Goal: Find specific page/section: Find specific page/section

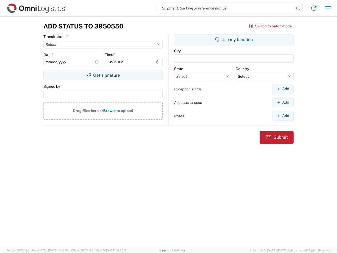
click at [226, 8] on input "search" at bounding box center [226, 8] width 136 height 10
click at [298, 8] on icon at bounding box center [298, 8] width 7 height 7
click at [314, 8] on icon at bounding box center [314, 8] width 8 height 8
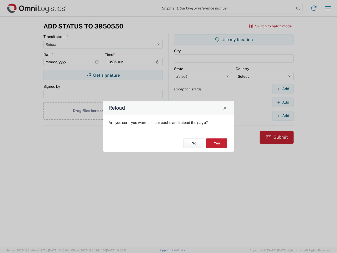
click at [328, 8] on div "Reload Are you sure, you want to clear cache and reload the page? No Yes" at bounding box center [168, 126] width 337 height 253
click at [271, 26] on div "Reload Are you sure, you want to clear cache and reload the page? No Yes" at bounding box center [168, 126] width 337 height 253
click at [103, 75] on div "Reload Are you sure, you want to clear cache and reload the page? No Yes" at bounding box center [168, 126] width 337 height 253
click at [234, 40] on div "Reload Are you sure, you want to clear cache and reload the page? No Yes" at bounding box center [168, 126] width 337 height 253
click at [283, 89] on div "Reload Are you sure, you want to clear cache and reload the page? No Yes" at bounding box center [168, 126] width 337 height 253
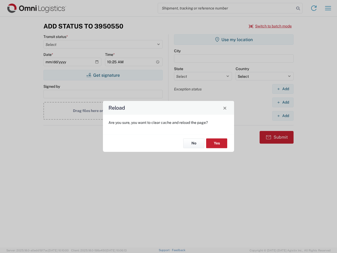
click at [283, 102] on div "Reload Are you sure, you want to clear cache and reload the page? No Yes" at bounding box center [168, 126] width 337 height 253
click at [283, 116] on div "Reload Are you sure, you want to clear cache and reload the page? No Yes" at bounding box center [168, 126] width 337 height 253
